Goal: Communication & Community: Answer question/provide support

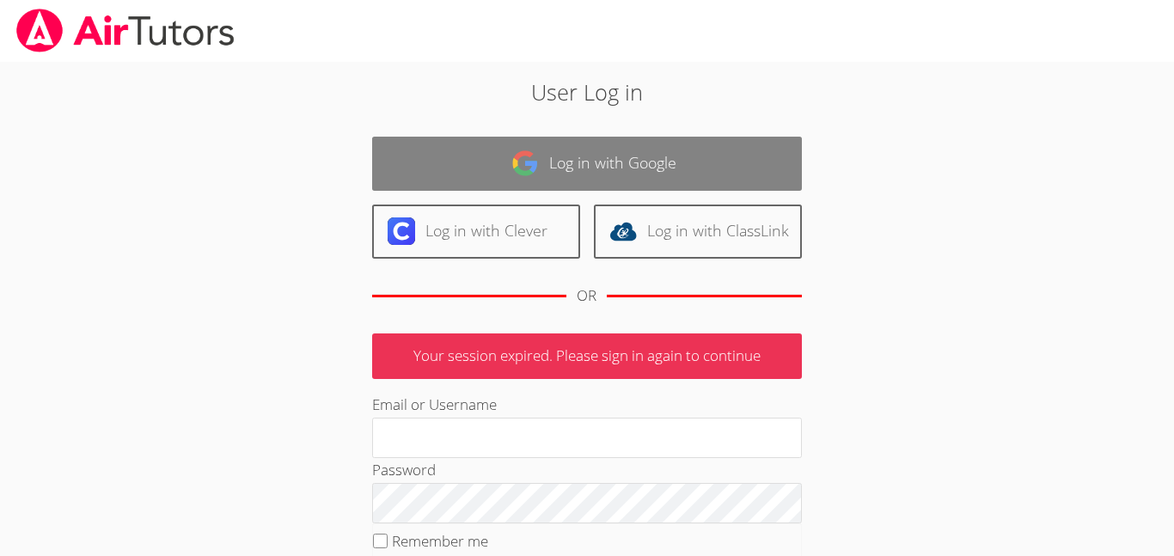
click at [648, 187] on link "Log in with Google" at bounding box center [587, 164] width 430 height 54
click at [633, 157] on link "Log in with Google" at bounding box center [587, 164] width 430 height 54
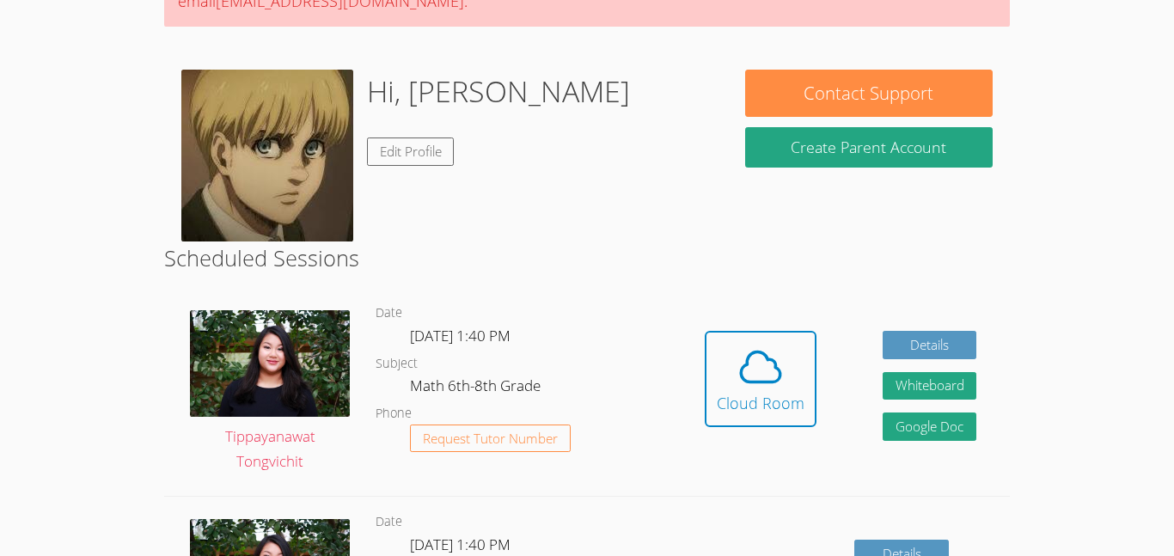
scroll to position [208, 0]
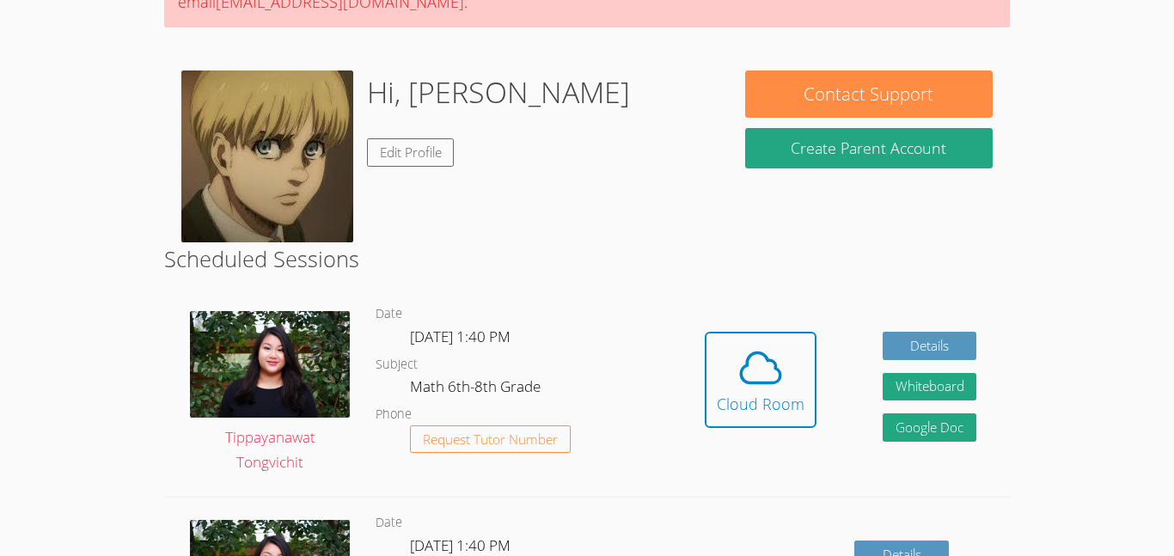
click at [815, 424] on div "Hidden Cloud Room Details Whiteboard Hidden Google Doc" at bounding box center [840, 393] width 338 height 208
click at [809, 421] on button "Cloud Room" at bounding box center [761, 380] width 112 height 96
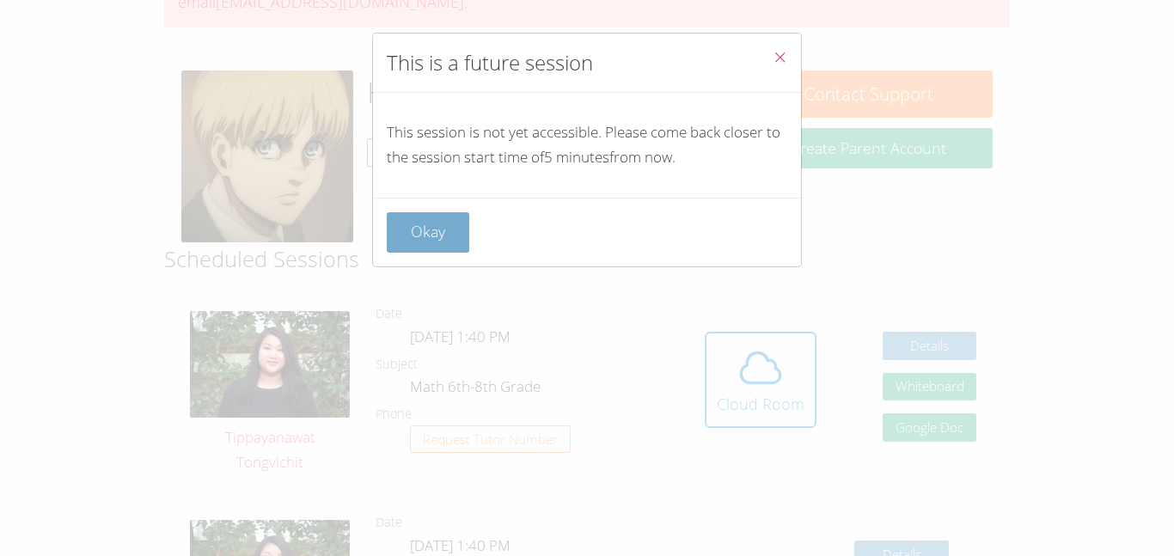
click at [441, 237] on button "Okay" at bounding box center [428, 232] width 83 height 40
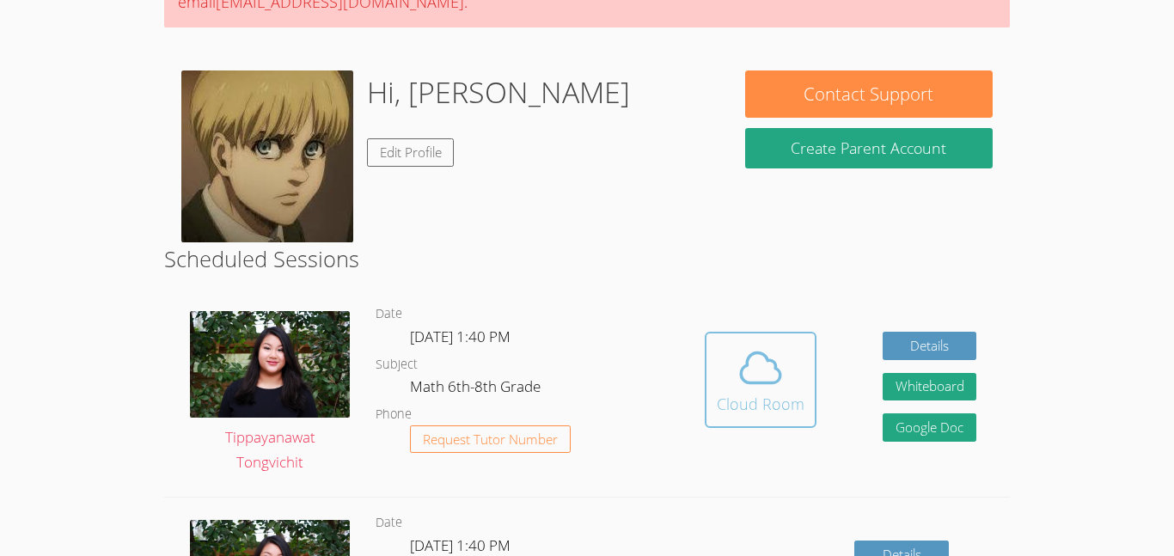
click at [769, 366] on icon at bounding box center [761, 368] width 48 height 48
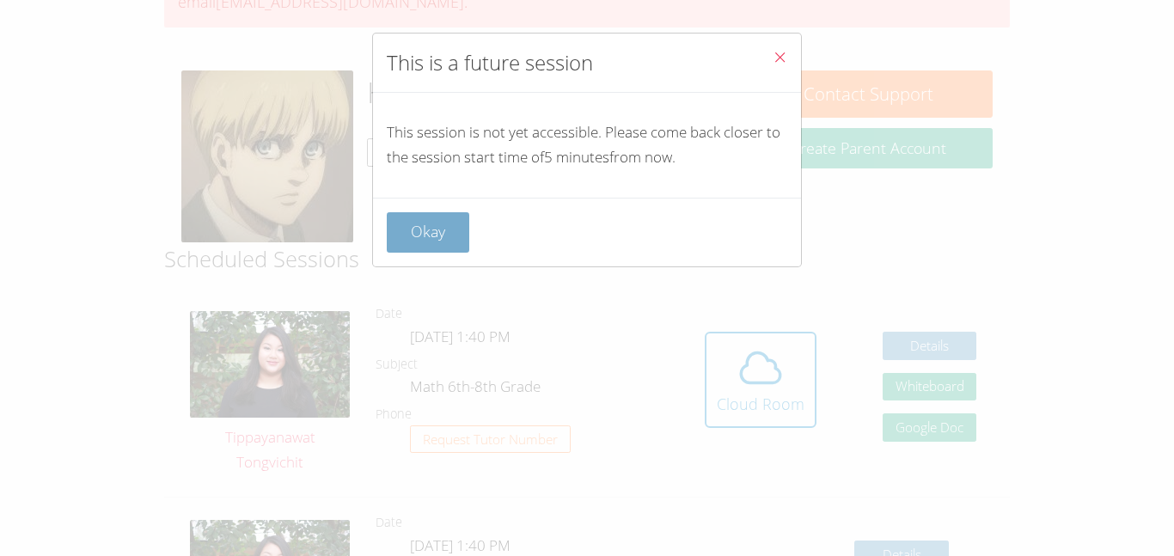
click at [421, 246] on button "Okay" at bounding box center [428, 232] width 83 height 40
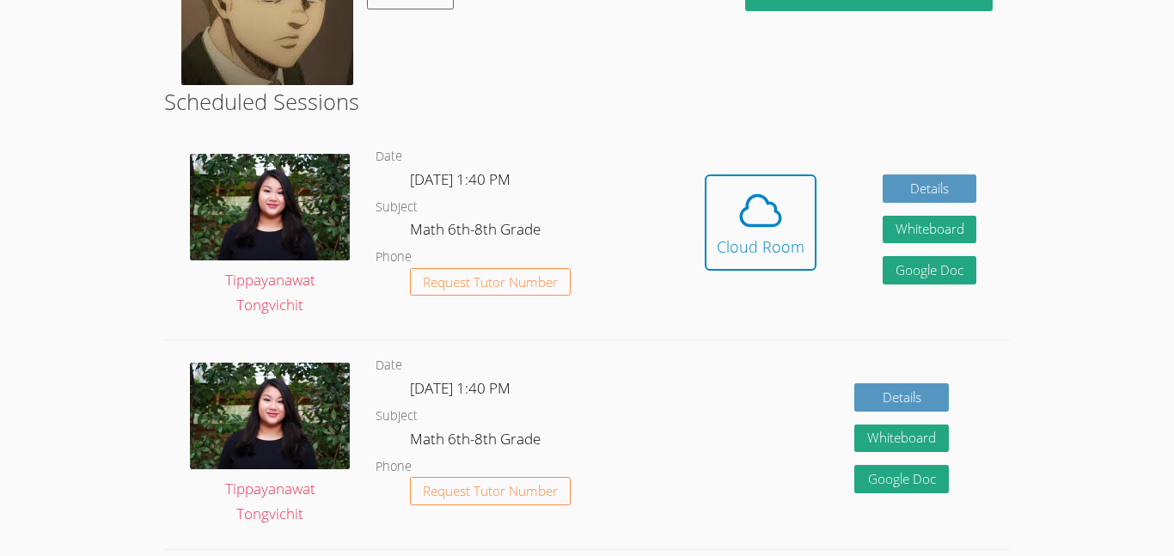
scroll to position [372, 0]
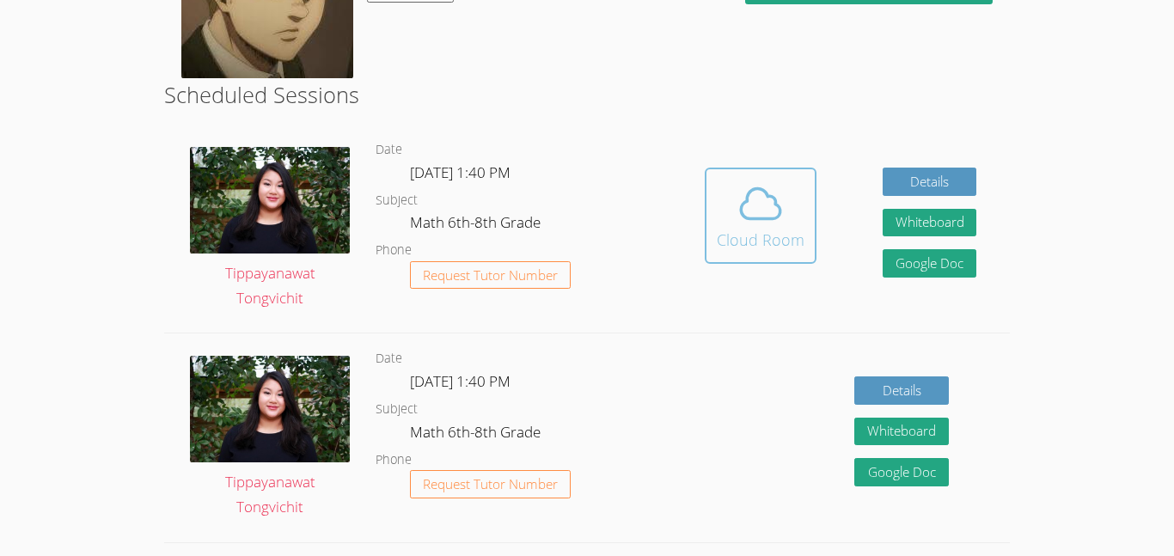
click at [772, 233] on div "Cloud Room" at bounding box center [761, 240] width 88 height 24
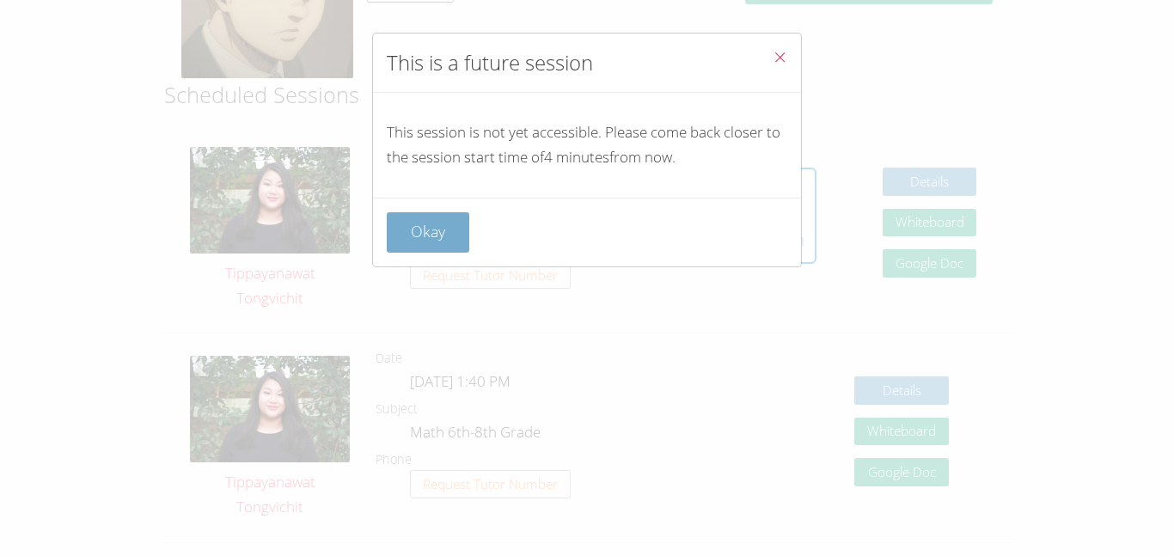
click at [447, 213] on button "Okay" at bounding box center [428, 232] width 83 height 40
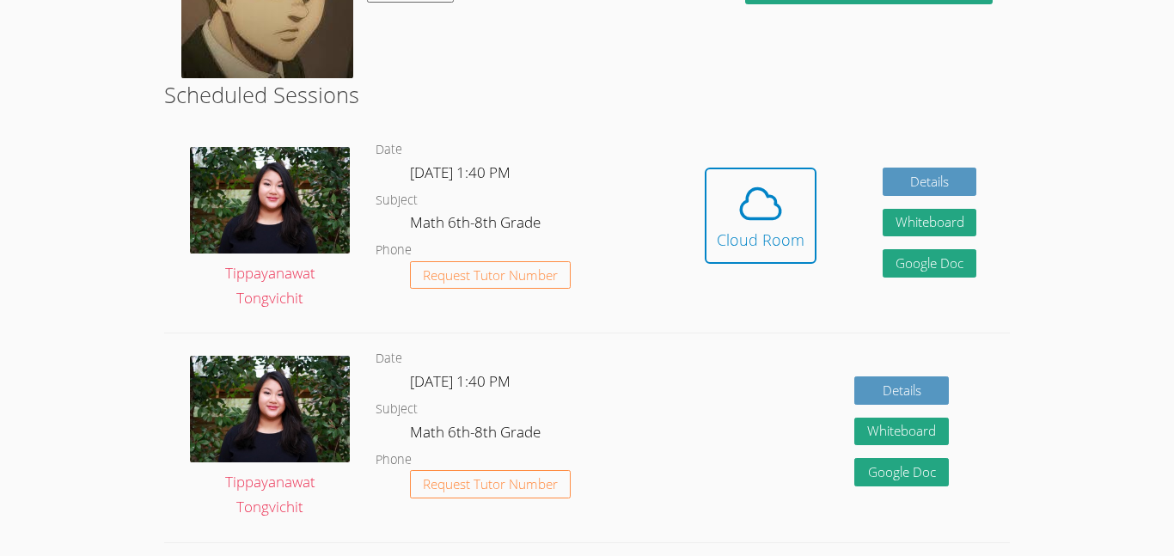
click at [738, 270] on link "Cloud Room" at bounding box center [761, 222] width 112 height 109
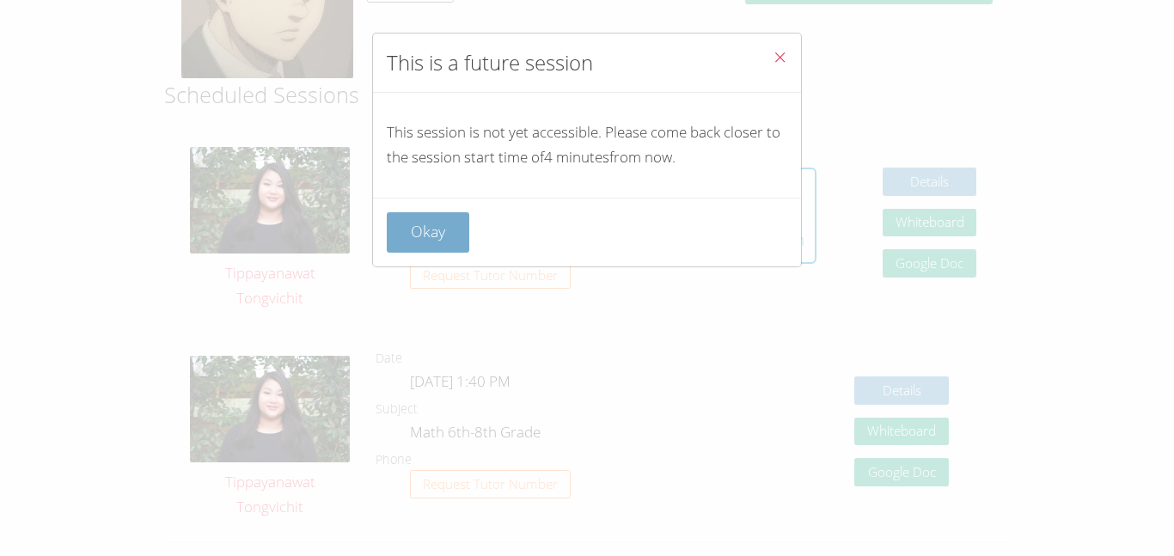
click at [432, 246] on button "Okay" at bounding box center [428, 232] width 83 height 40
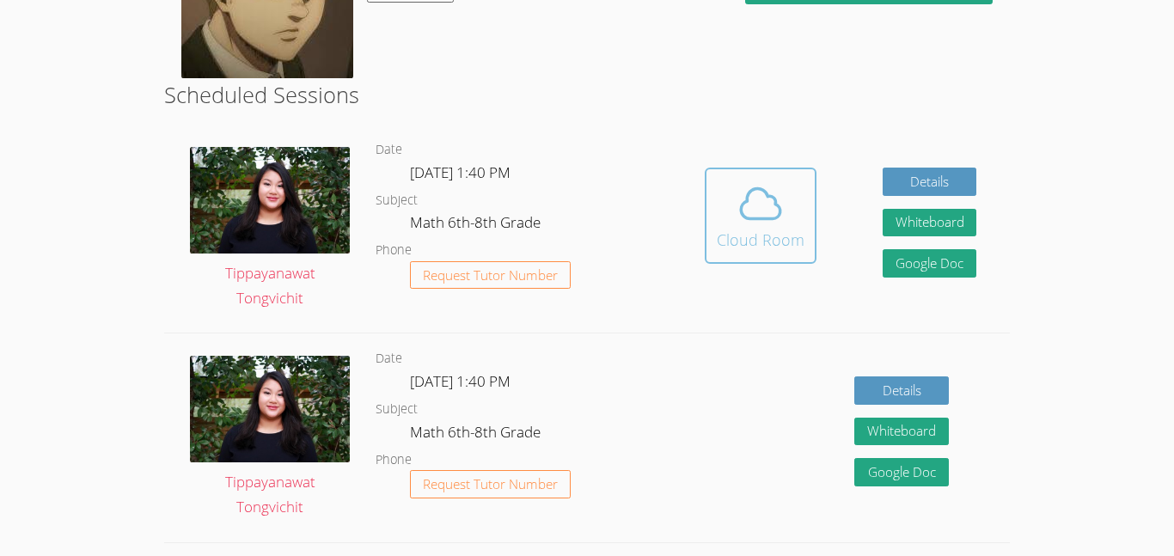
click at [760, 242] on div "Cloud Room" at bounding box center [761, 240] width 88 height 24
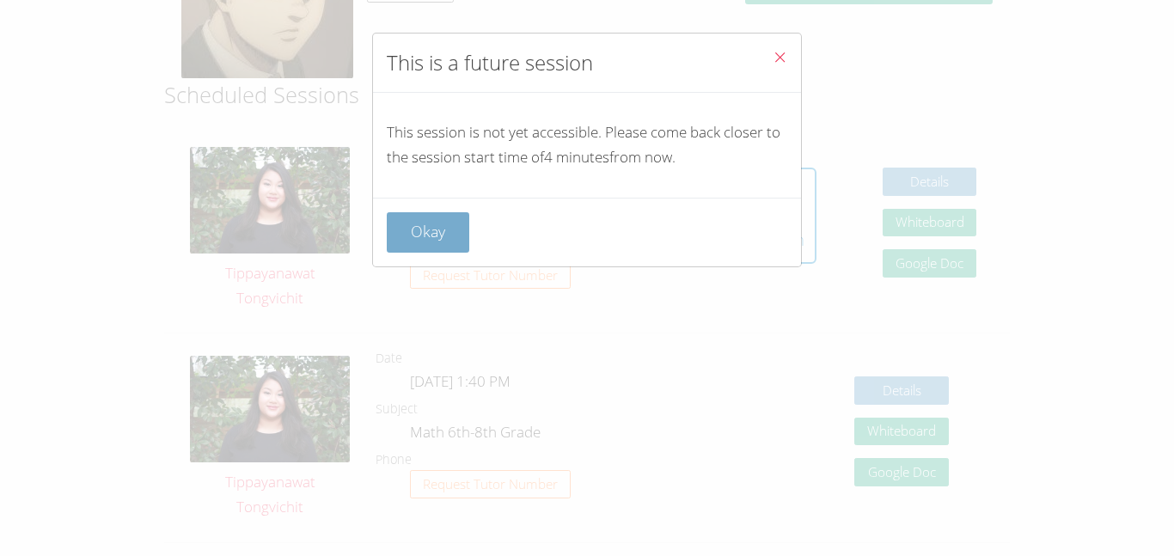
click at [444, 232] on button "Okay" at bounding box center [428, 232] width 83 height 40
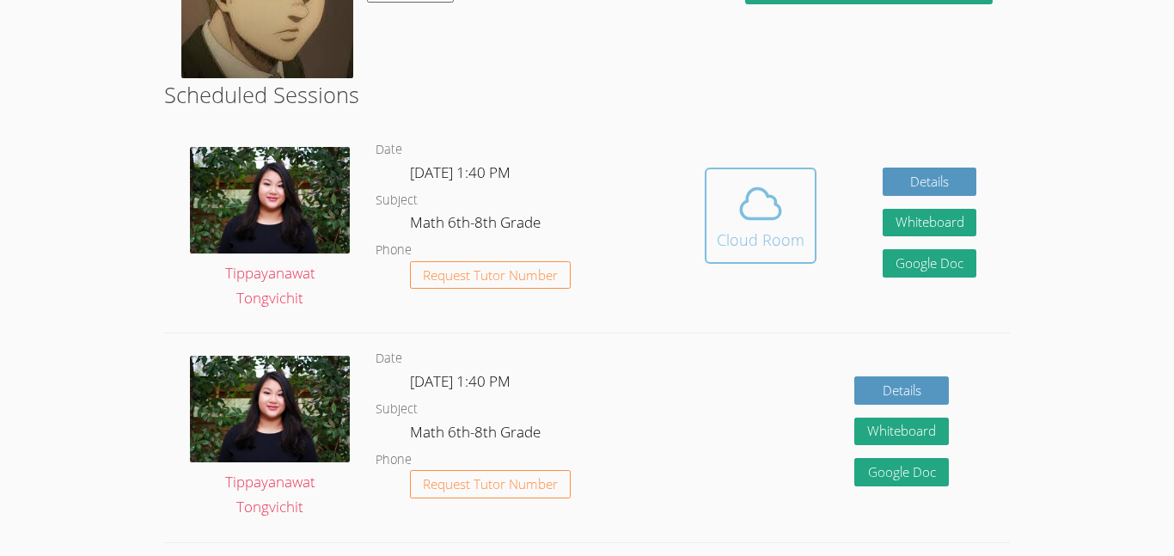
click at [755, 226] on icon at bounding box center [761, 204] width 48 height 48
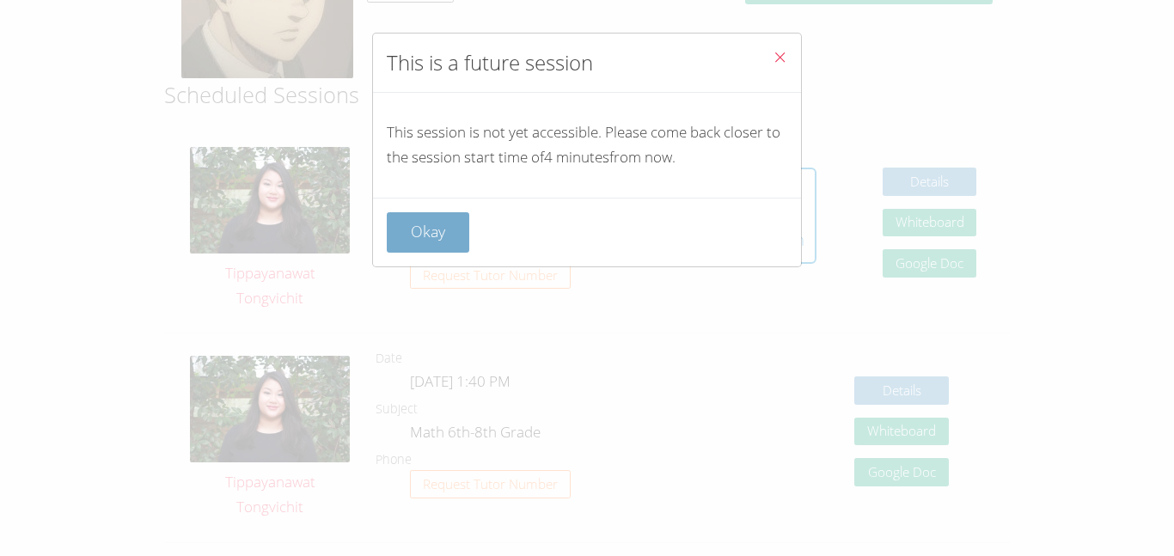
click at [412, 248] on button "Okay" at bounding box center [428, 232] width 83 height 40
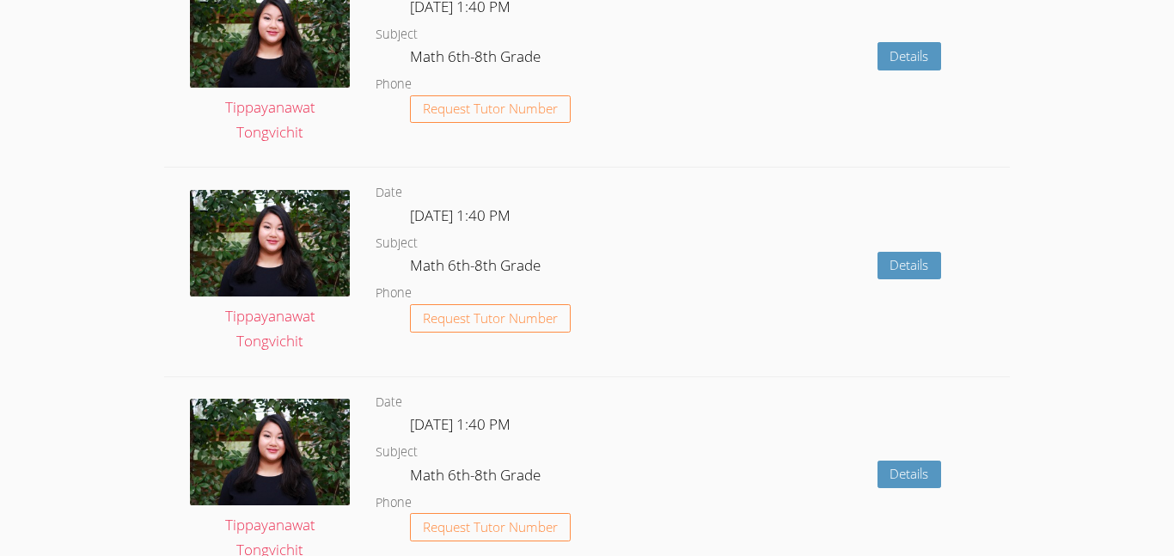
scroll to position [1893, 0]
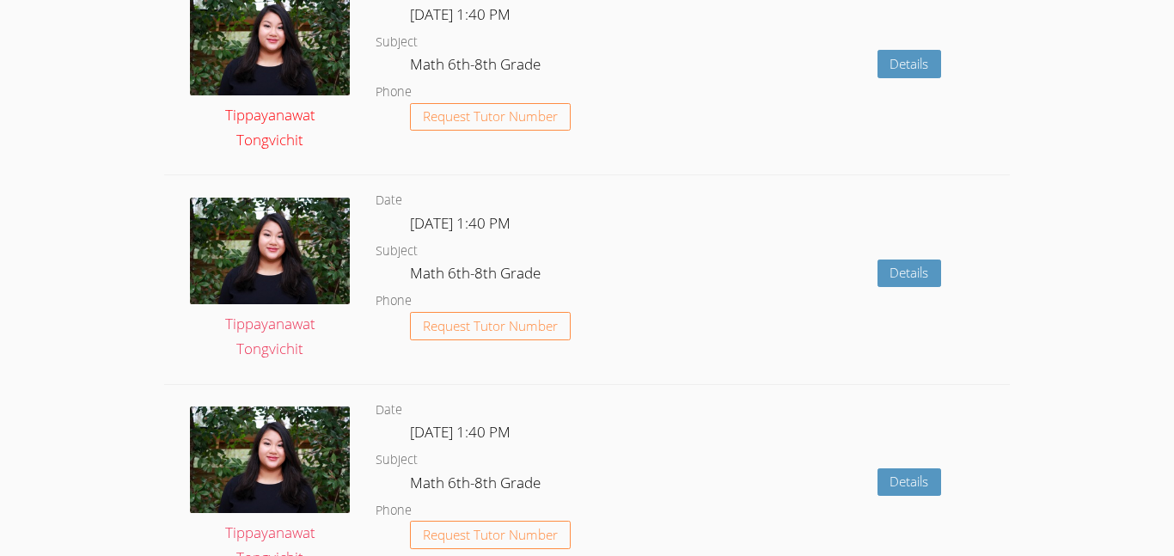
click at [269, 42] on img at bounding box center [270, 42] width 160 height 107
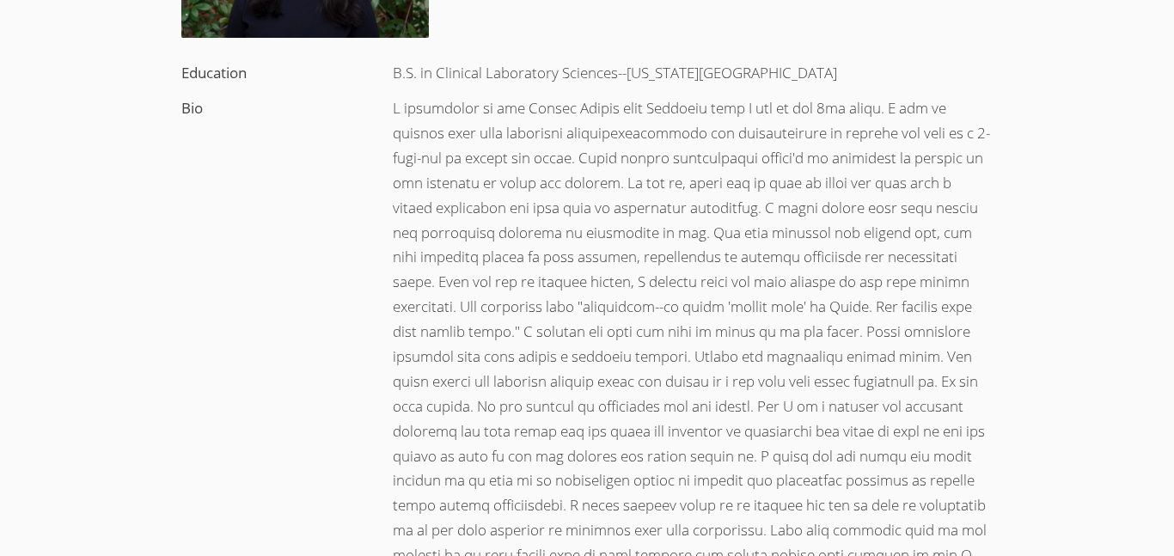
scroll to position [285, 0]
click at [499, 211] on div at bounding box center [693, 370] width 634 height 557
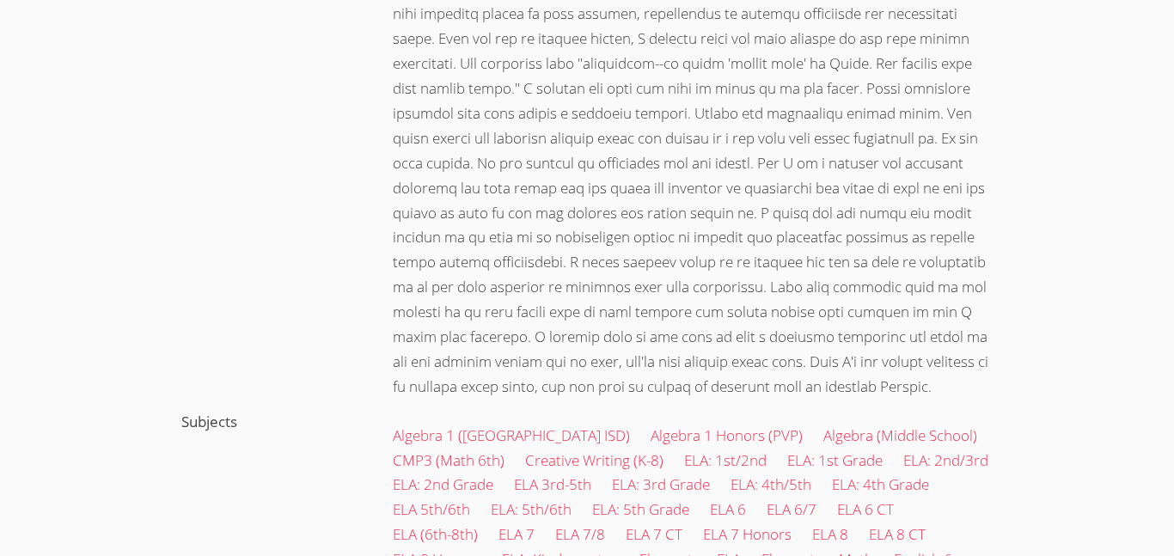
scroll to position [0, 0]
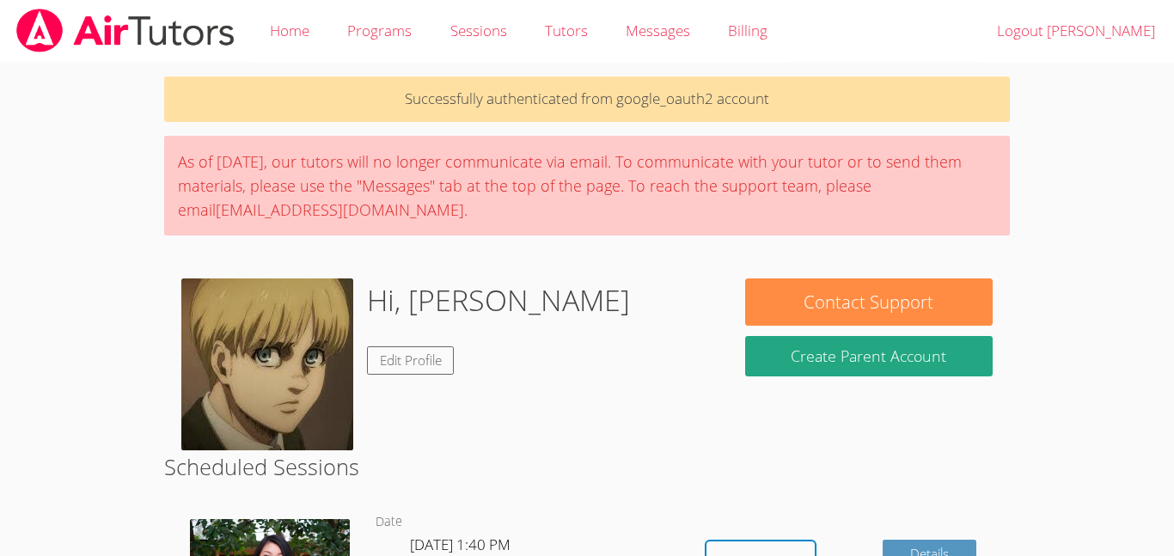
scroll to position [142, 0]
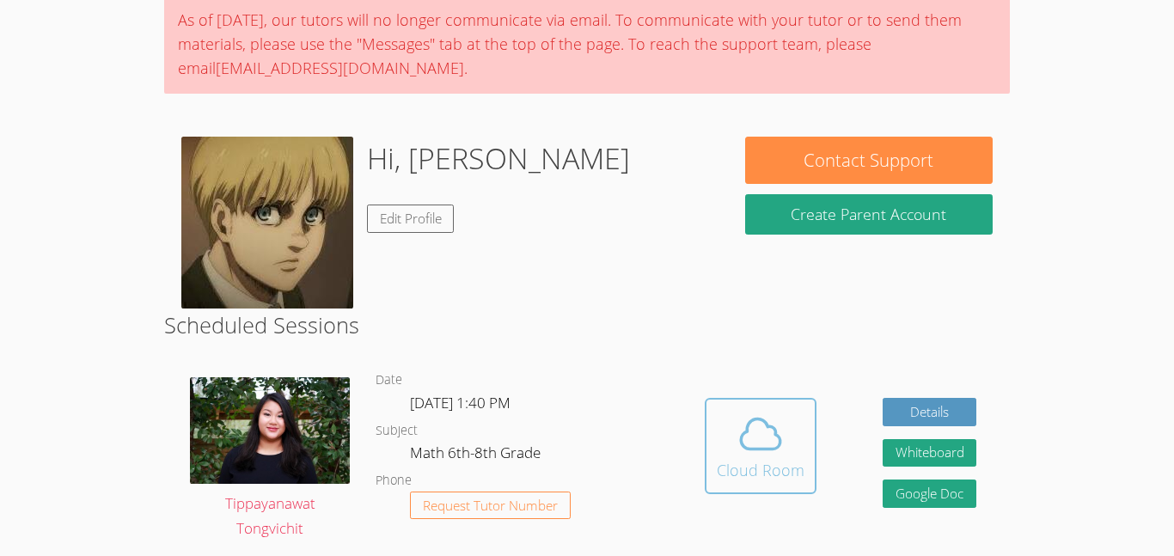
click at [761, 413] on icon at bounding box center [761, 434] width 48 height 48
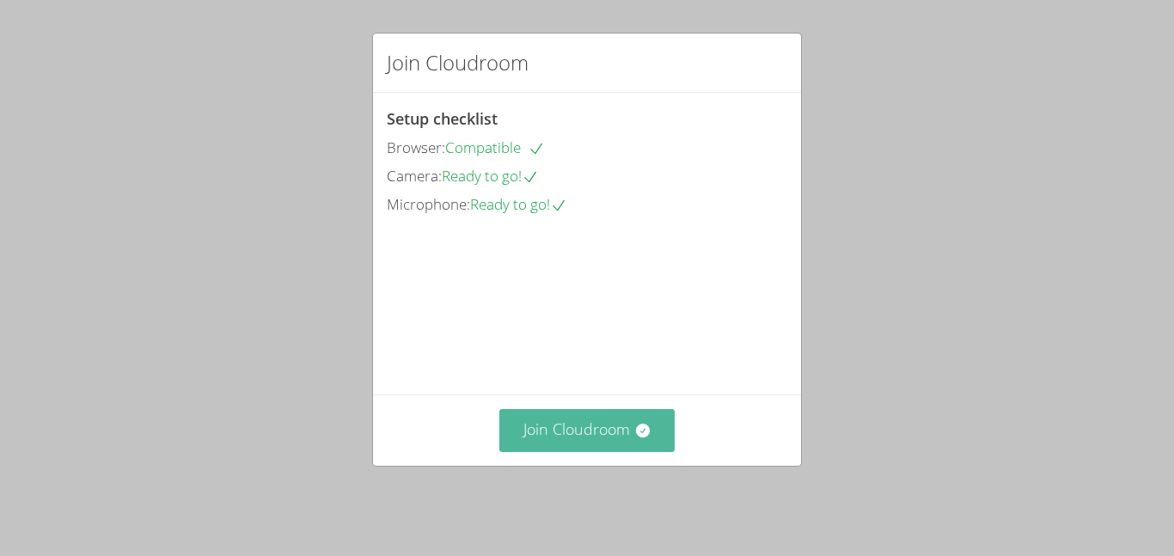
click at [585, 448] on button "Join Cloudroom" at bounding box center [587, 430] width 176 height 42
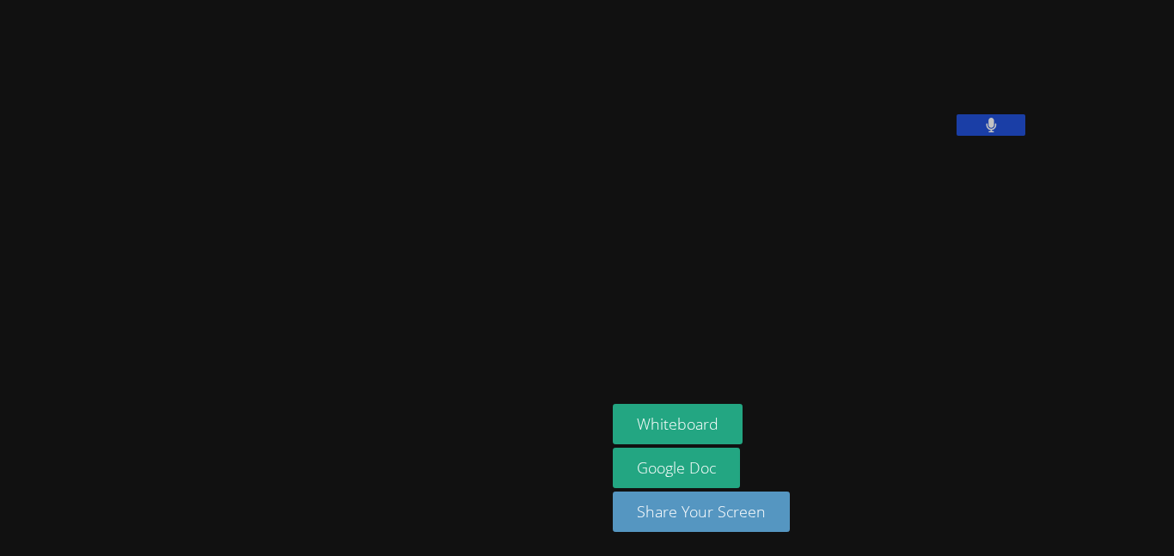
click at [957, 136] on button at bounding box center [991, 124] width 69 height 21
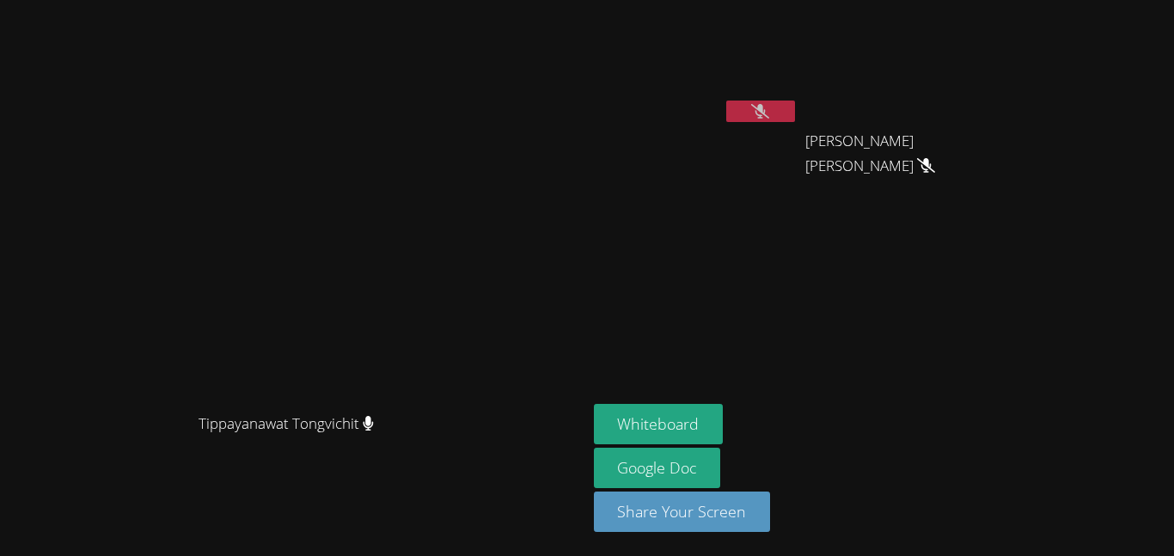
click at [744, 113] on button at bounding box center [760, 111] width 69 height 21
click at [795, 113] on button at bounding box center [760, 111] width 69 height 21
click at [715, 428] on button "Whiteboard" at bounding box center [659, 424] width 130 height 40
click at [795, 114] on button at bounding box center [760, 111] width 69 height 21
click at [795, 116] on button at bounding box center [760, 111] width 69 height 21
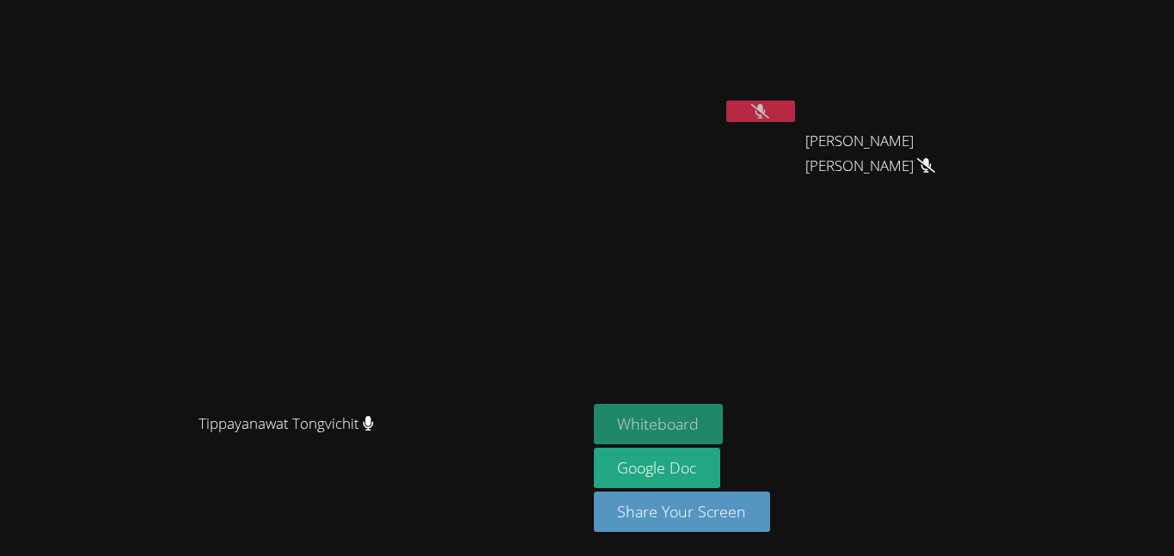
click at [724, 421] on button "Whiteboard" at bounding box center [659, 424] width 130 height 40
click at [724, 422] on button "Whiteboard" at bounding box center [659, 424] width 130 height 40
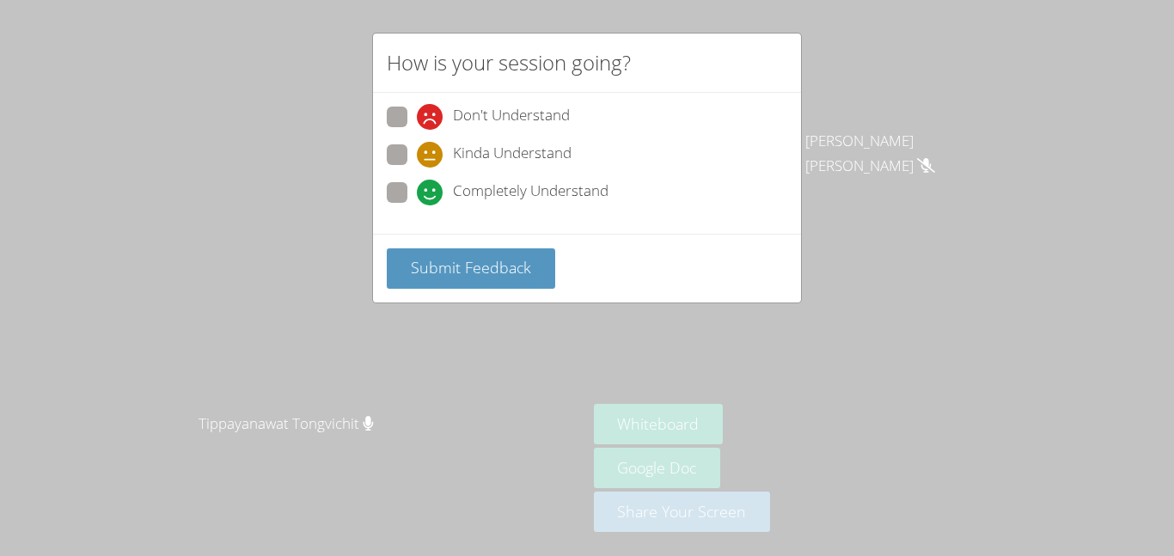
click at [417, 205] on span at bounding box center [417, 205] width 0 height 0
click at [417, 189] on input "Completely Understand" at bounding box center [424, 189] width 15 height 15
radio input "true"
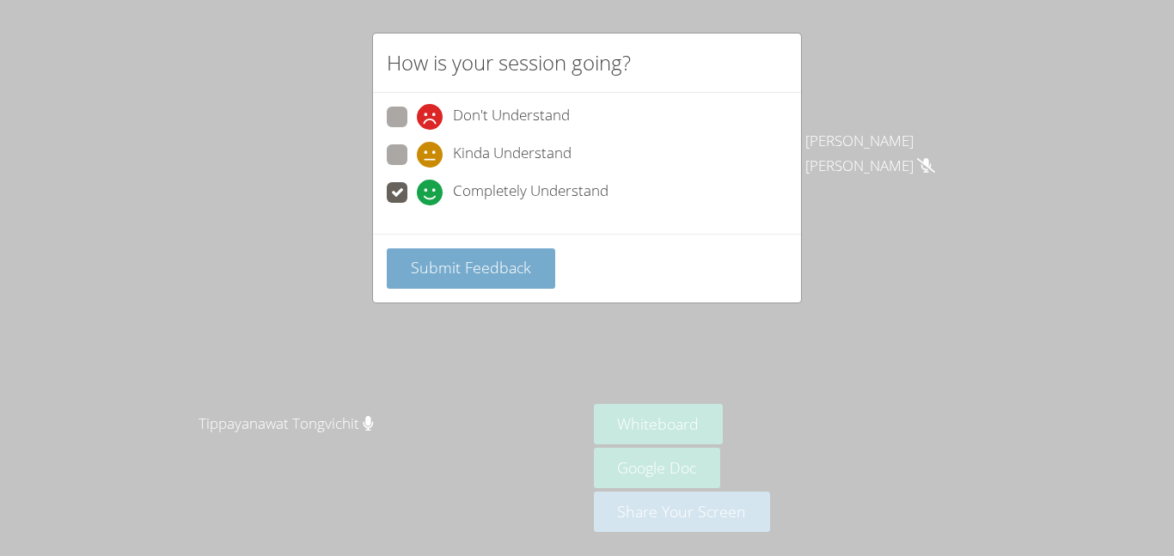
click at [461, 274] on span "Submit Feedback" at bounding box center [471, 267] width 120 height 21
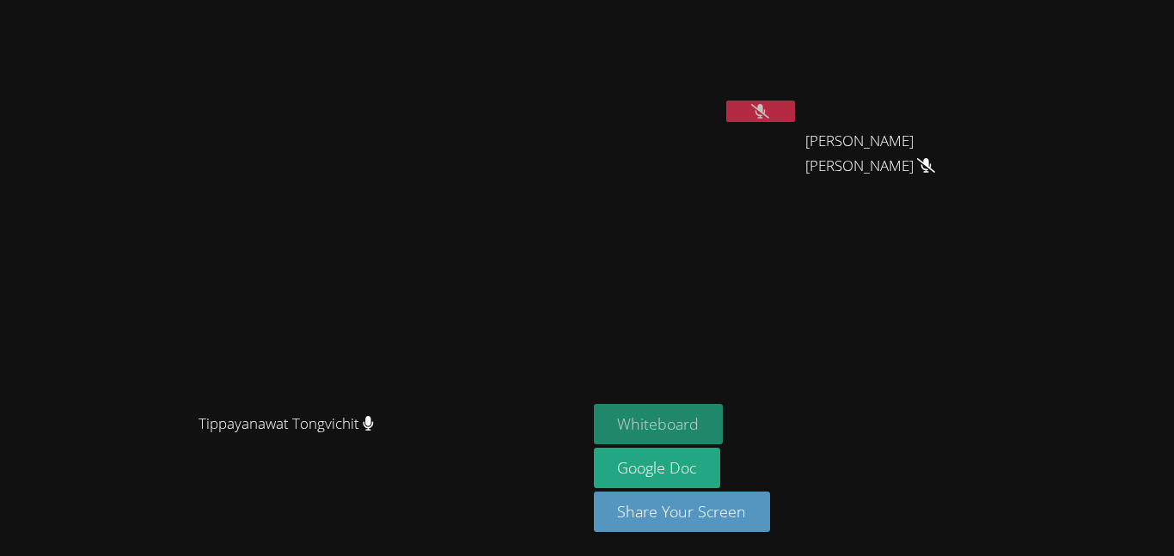
click at [724, 421] on button "Whiteboard" at bounding box center [659, 424] width 130 height 40
click at [724, 414] on button "Whiteboard" at bounding box center [659, 424] width 130 height 40
click at [769, 112] on icon at bounding box center [760, 111] width 18 height 15
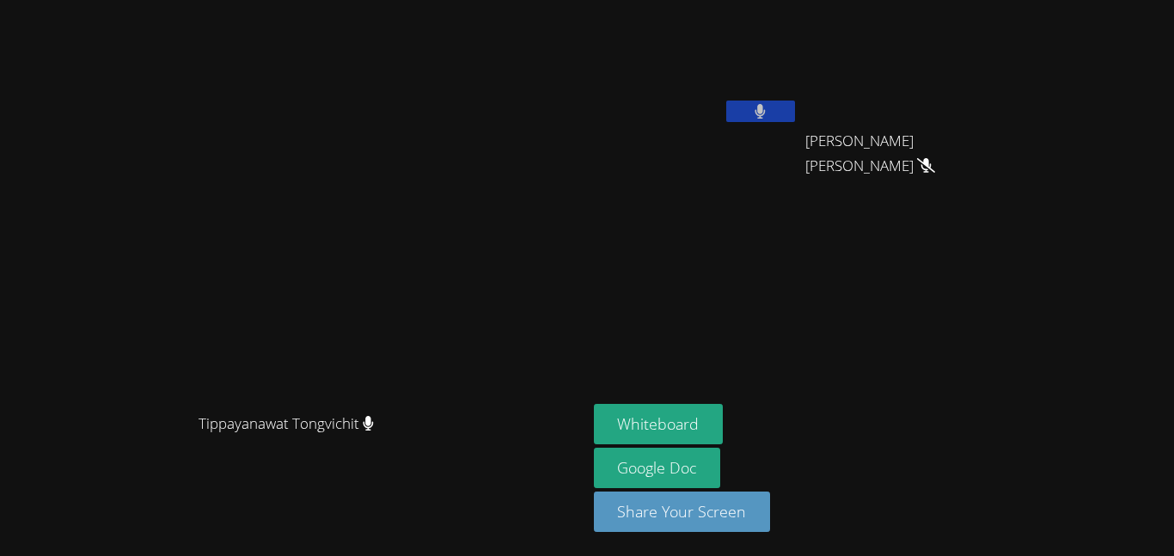
click at [766, 112] on icon at bounding box center [761, 111] width 10 height 15
click at [795, 109] on button at bounding box center [760, 111] width 69 height 21
click at [795, 107] on button at bounding box center [760, 111] width 69 height 21
click at [795, 113] on button at bounding box center [760, 111] width 69 height 21
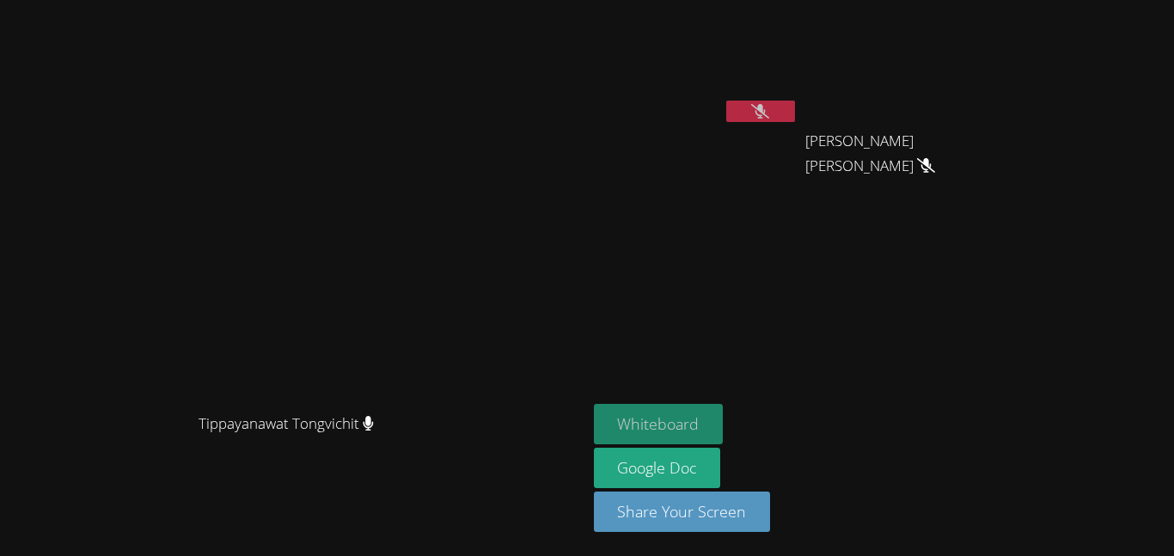
click at [724, 407] on button "Whiteboard" at bounding box center [659, 424] width 130 height 40
click at [795, 116] on button at bounding box center [760, 111] width 69 height 21
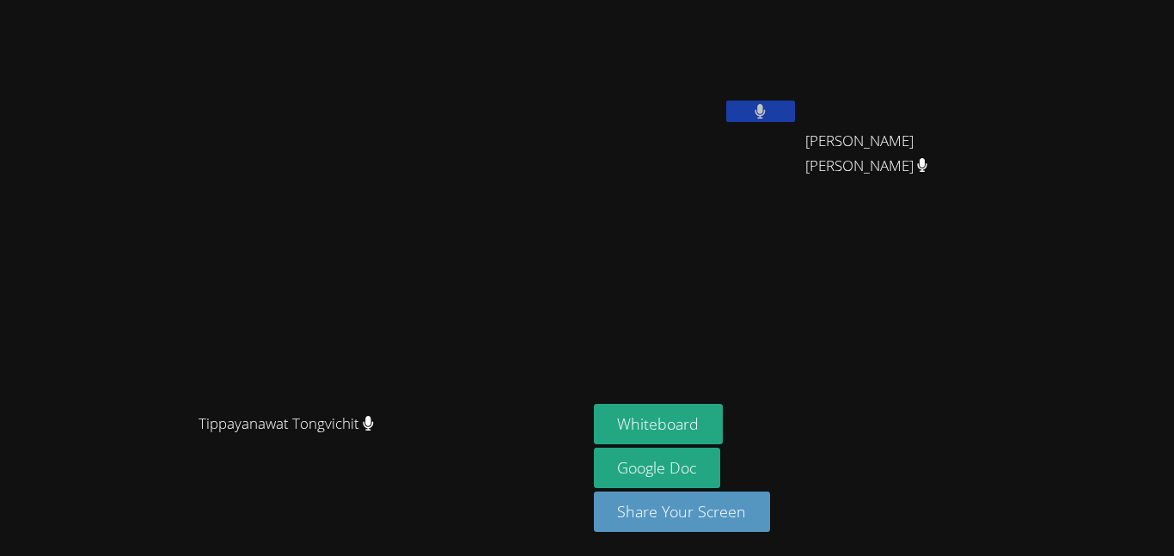
click at [795, 119] on button at bounding box center [760, 111] width 69 height 21
click at [795, 109] on button at bounding box center [760, 111] width 69 height 21
click at [795, 115] on button at bounding box center [760, 111] width 69 height 21
